Goal: Transaction & Acquisition: Obtain resource

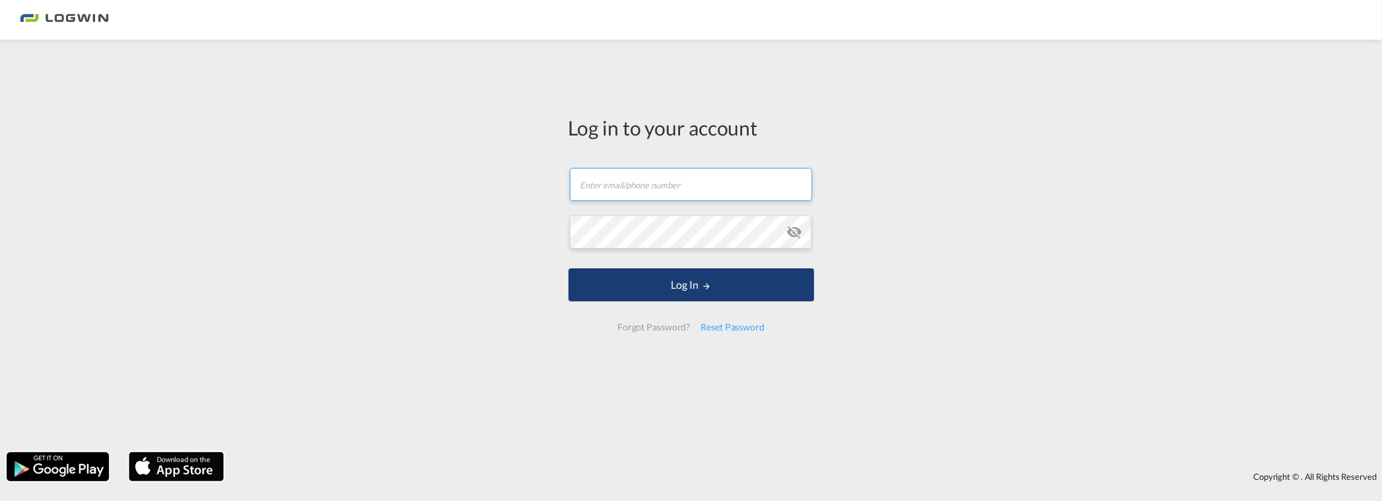
type input "[EMAIL_ADDRESS][DOMAIN_NAME]"
click at [663, 277] on button "Log In" at bounding box center [692, 284] width 246 height 33
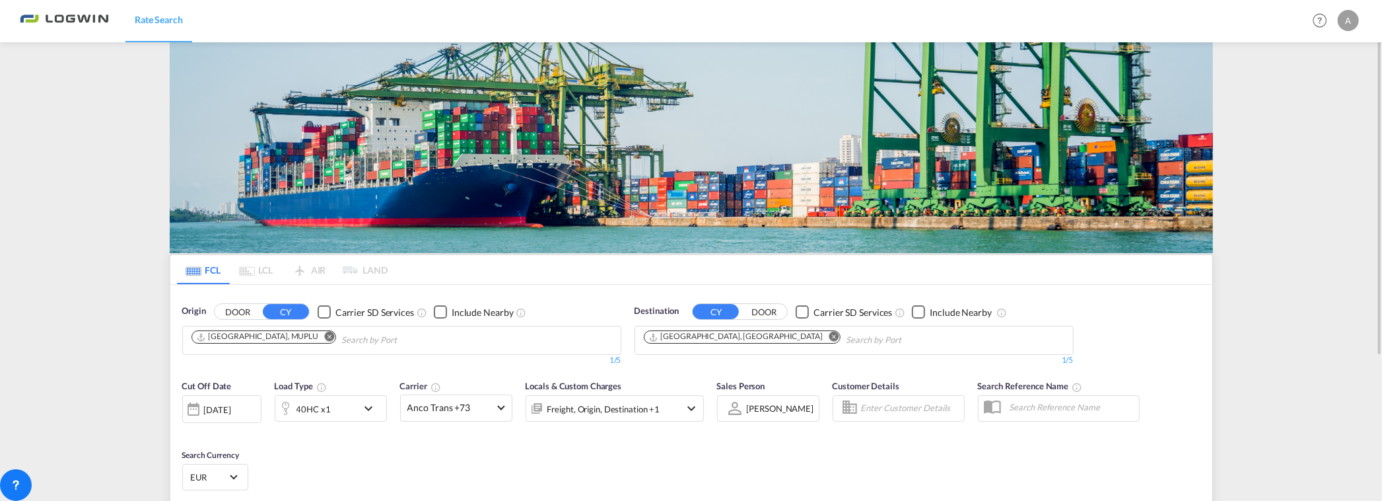
click at [324, 335] on md-icon "Remove" at bounding box center [329, 337] width 10 height 10
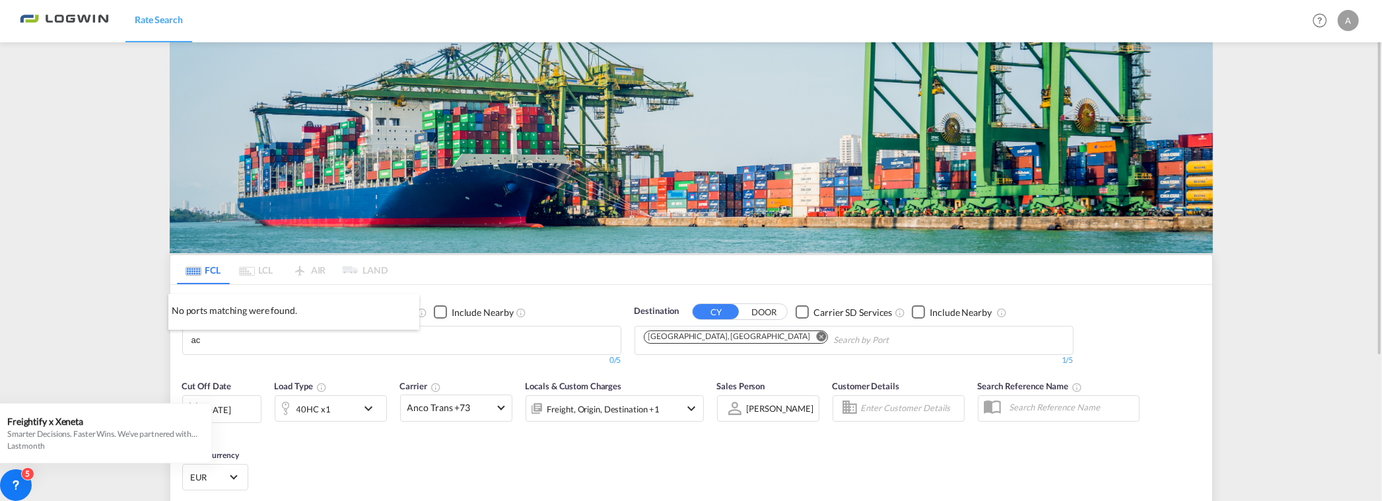
type input "a"
type input "nagoy"
click at [269, 316] on div "Nagoy a, Aichi Japan JPNGO" at bounding box center [293, 314] width 251 height 40
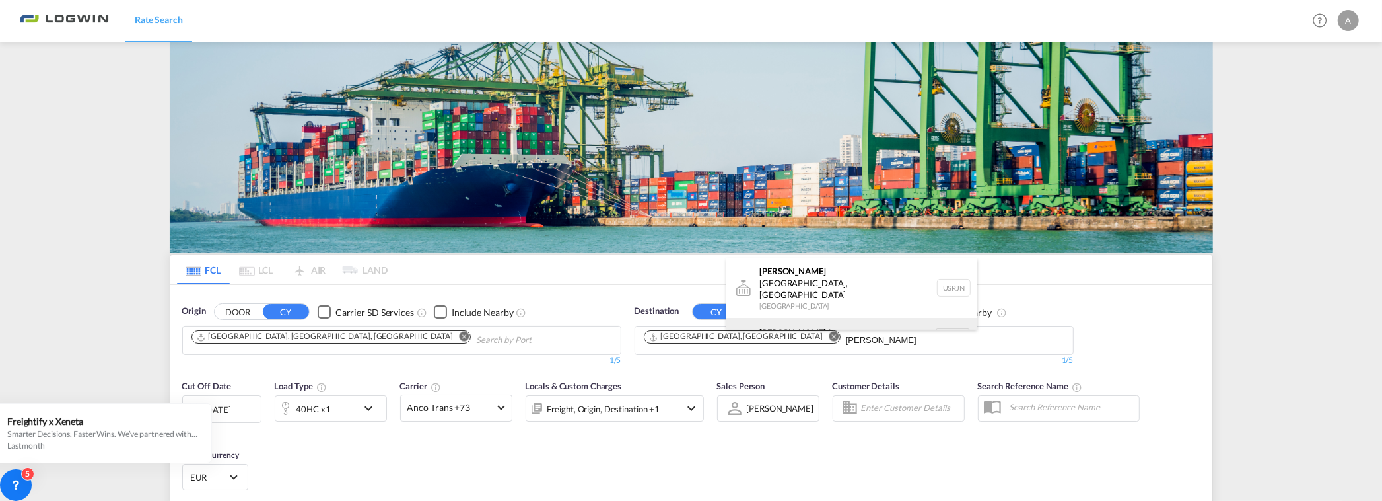
type input "[PERSON_NAME]"
click at [802, 318] on div "[PERSON_NAME] dam [GEOGRAPHIC_DATA] NLRTM" at bounding box center [851, 338] width 251 height 40
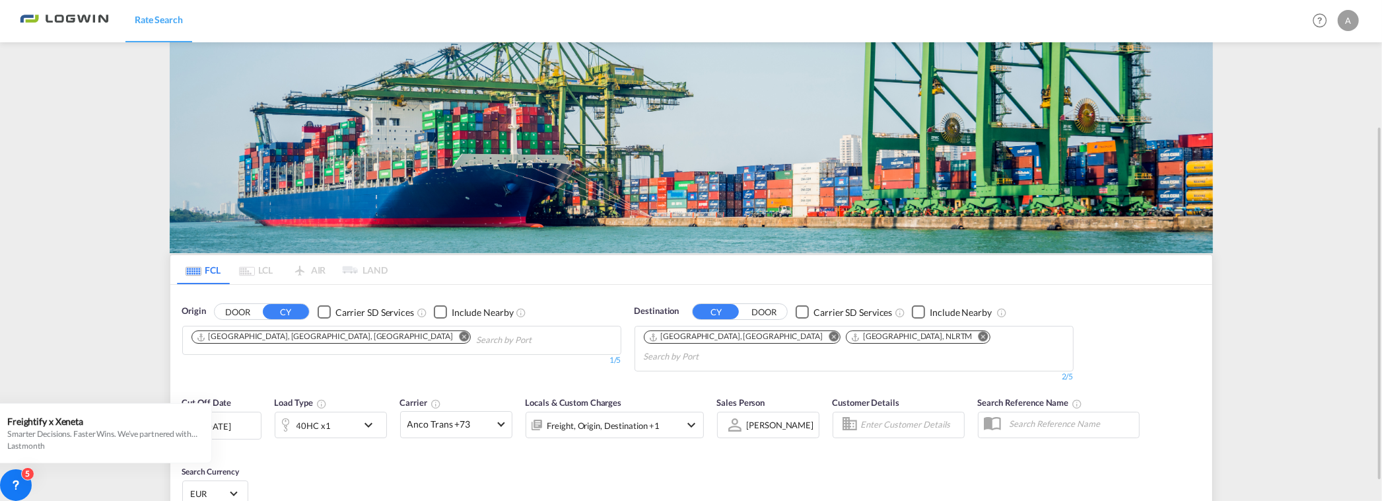
scroll to position [73, 0]
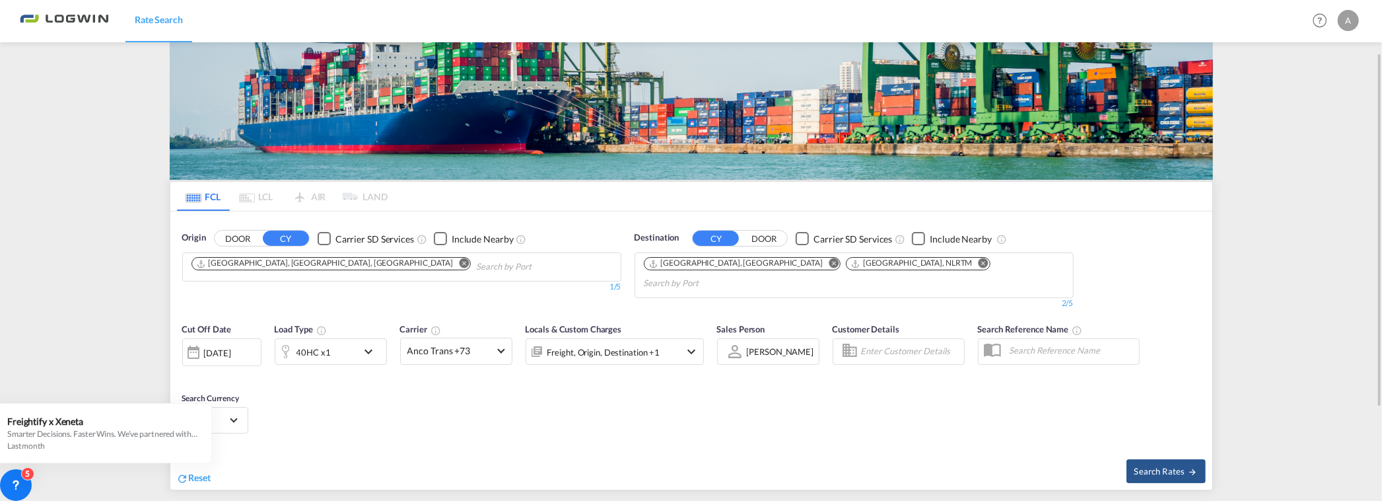
click at [231, 347] on div "[DATE]" at bounding box center [217, 353] width 27 height 12
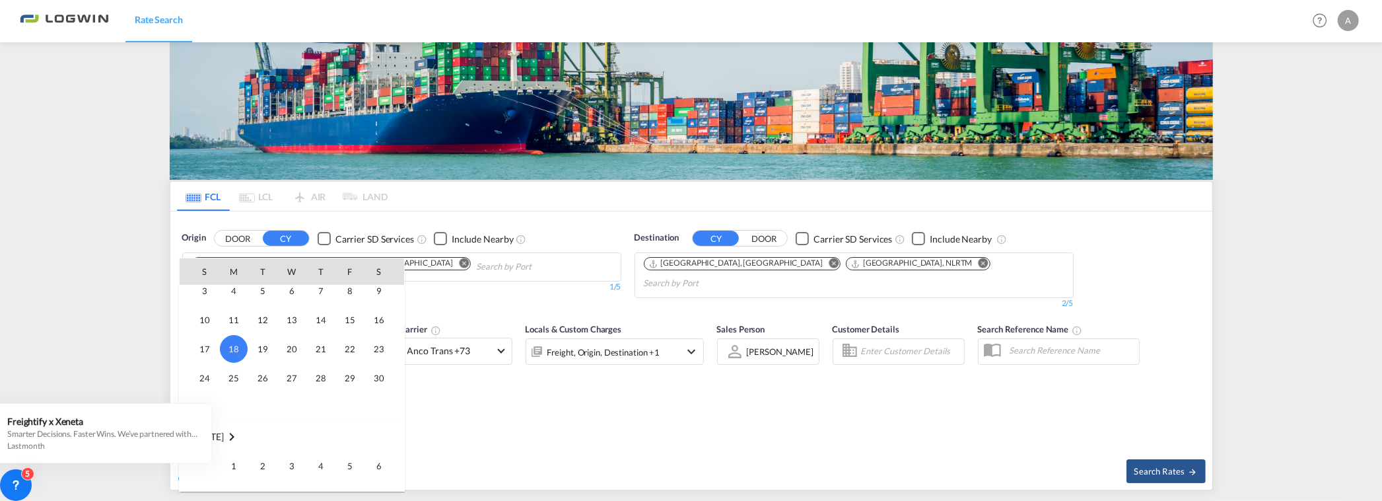
scroll to position [598, 0]
click at [230, 432] on span "1" at bounding box center [234, 430] width 26 height 26
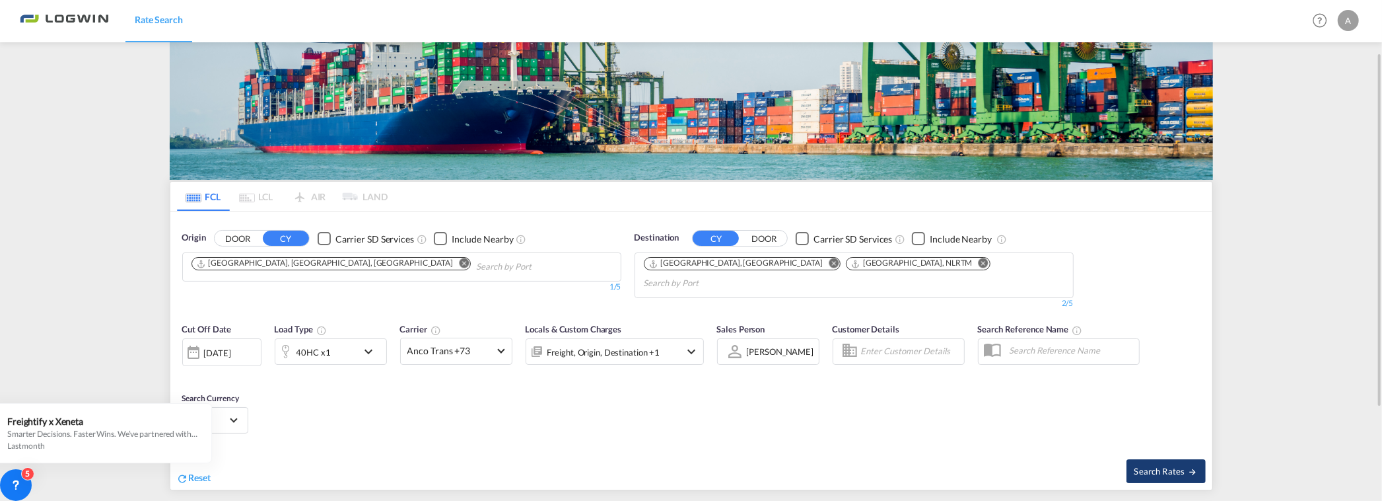
click at [1145, 459] on button "Search Rates" at bounding box center [1166, 471] width 79 height 24
type input "JPNGO to DEHAM,NLRTM / [DATE]"
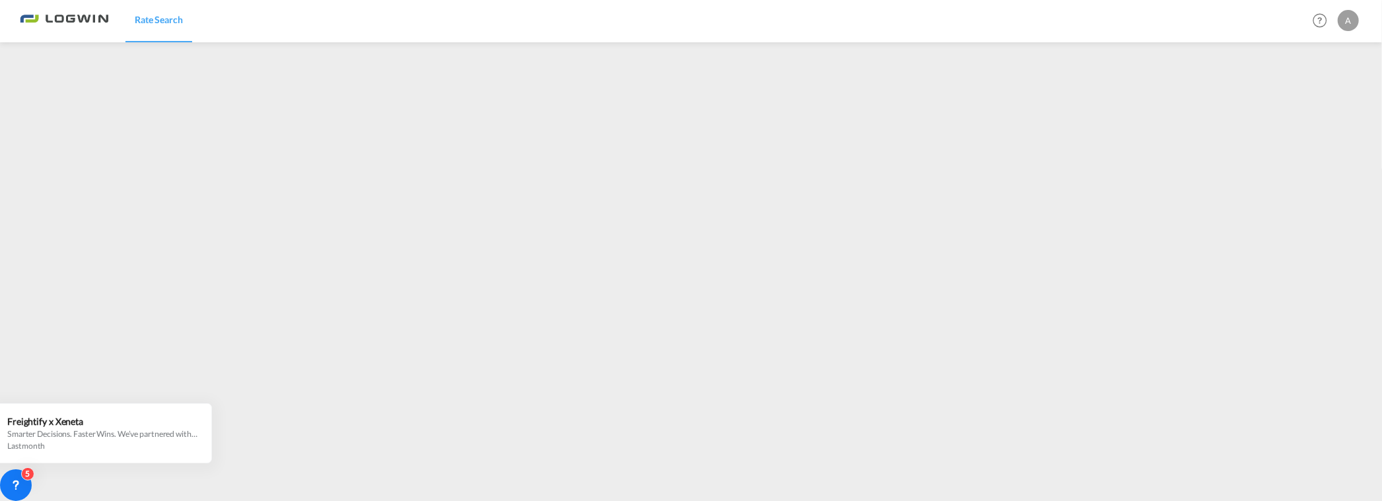
click at [1347, 14] on div "A" at bounding box center [1348, 20] width 21 height 21
click at [1321, 104] on button "Logout" at bounding box center [1333, 101] width 86 height 26
